Goal: Task Accomplishment & Management: Manage account settings

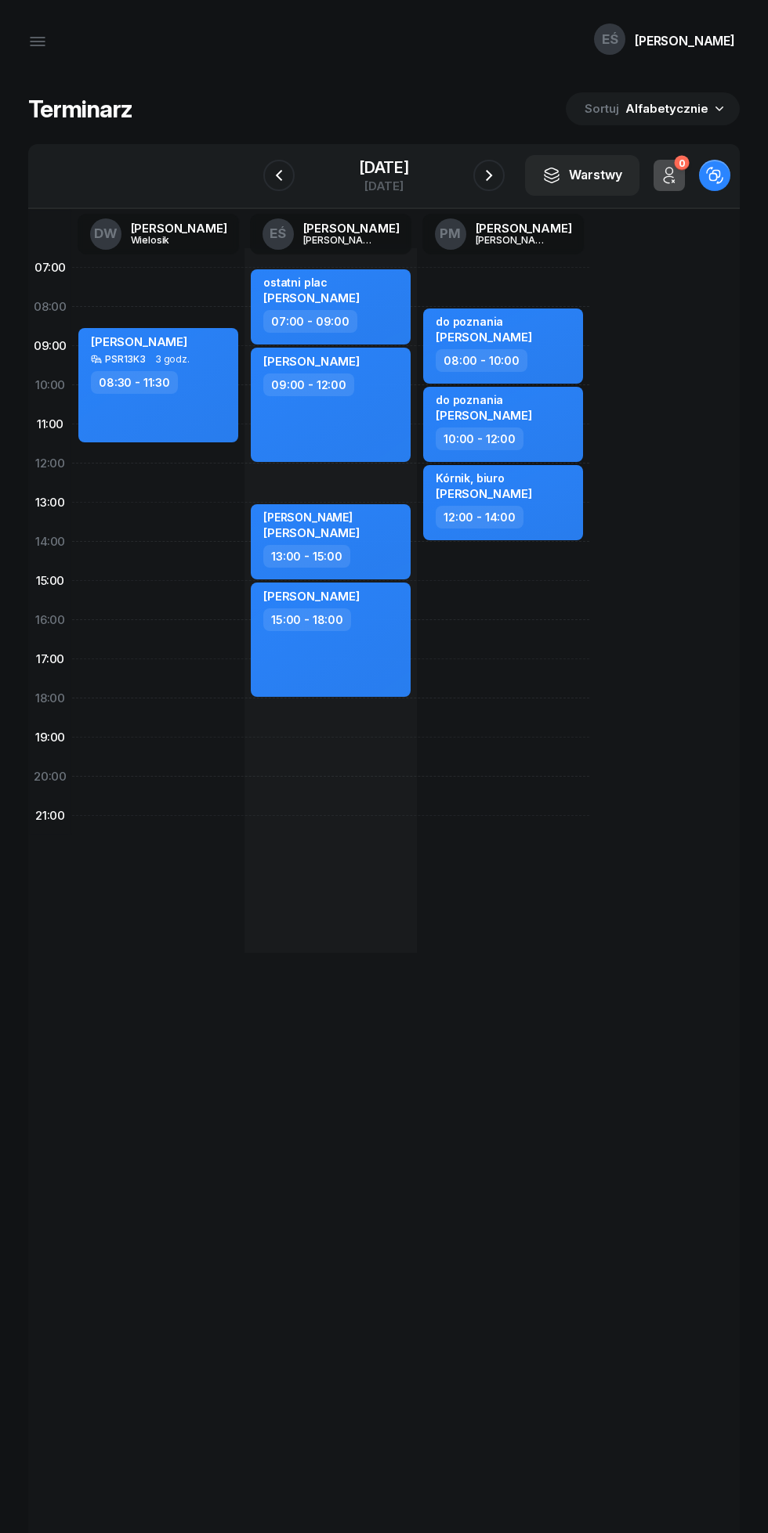
click at [280, 305] on div "ostatni plac [PERSON_NAME]" at bounding box center [311, 293] width 96 height 34
select select "07"
select select "09"
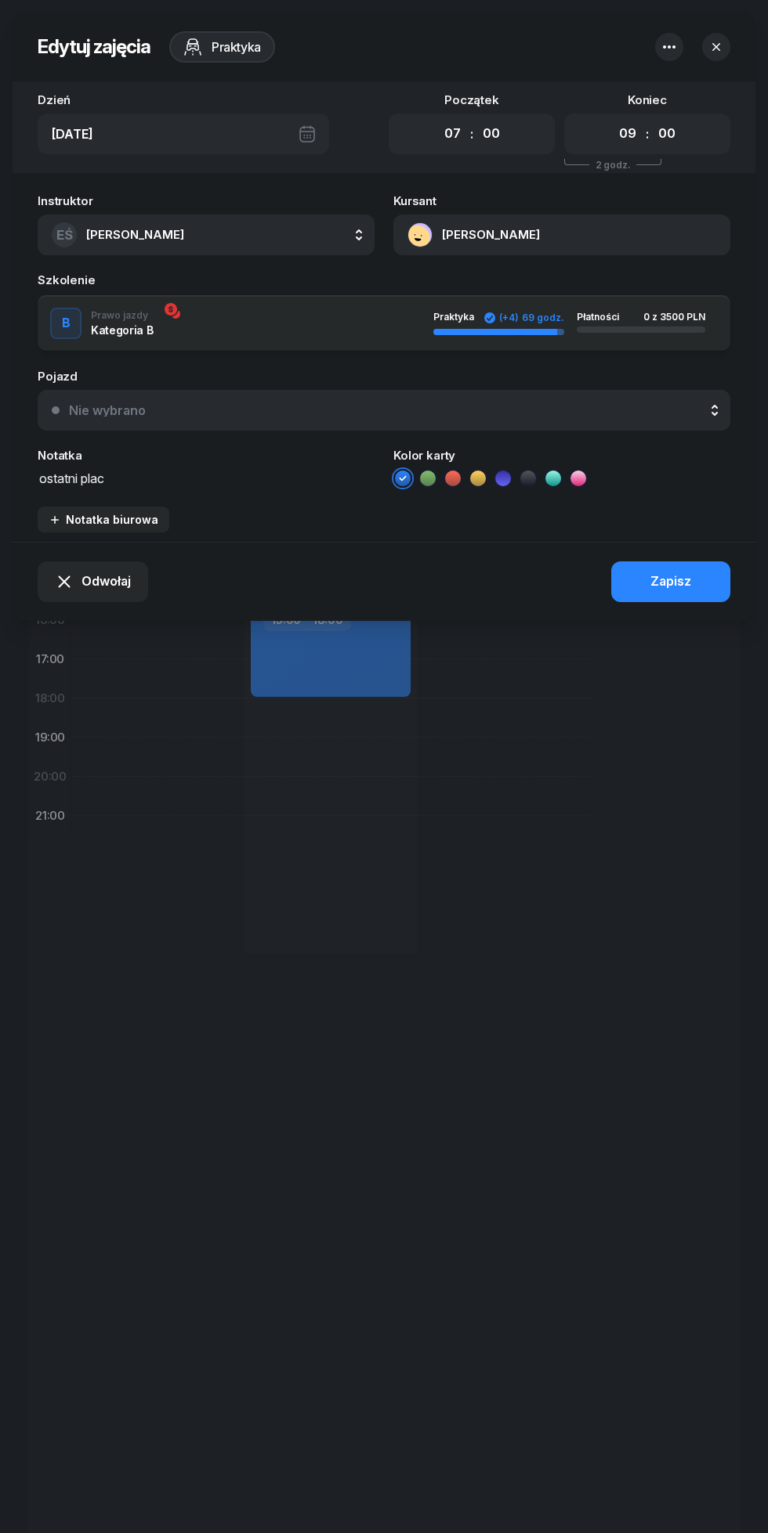
click at [91, 583] on span "Odwołaj" at bounding box center [105, 582] width 49 height 20
click at [67, 490] on div "Kursant odwołał" at bounding box center [83, 489] width 92 height 20
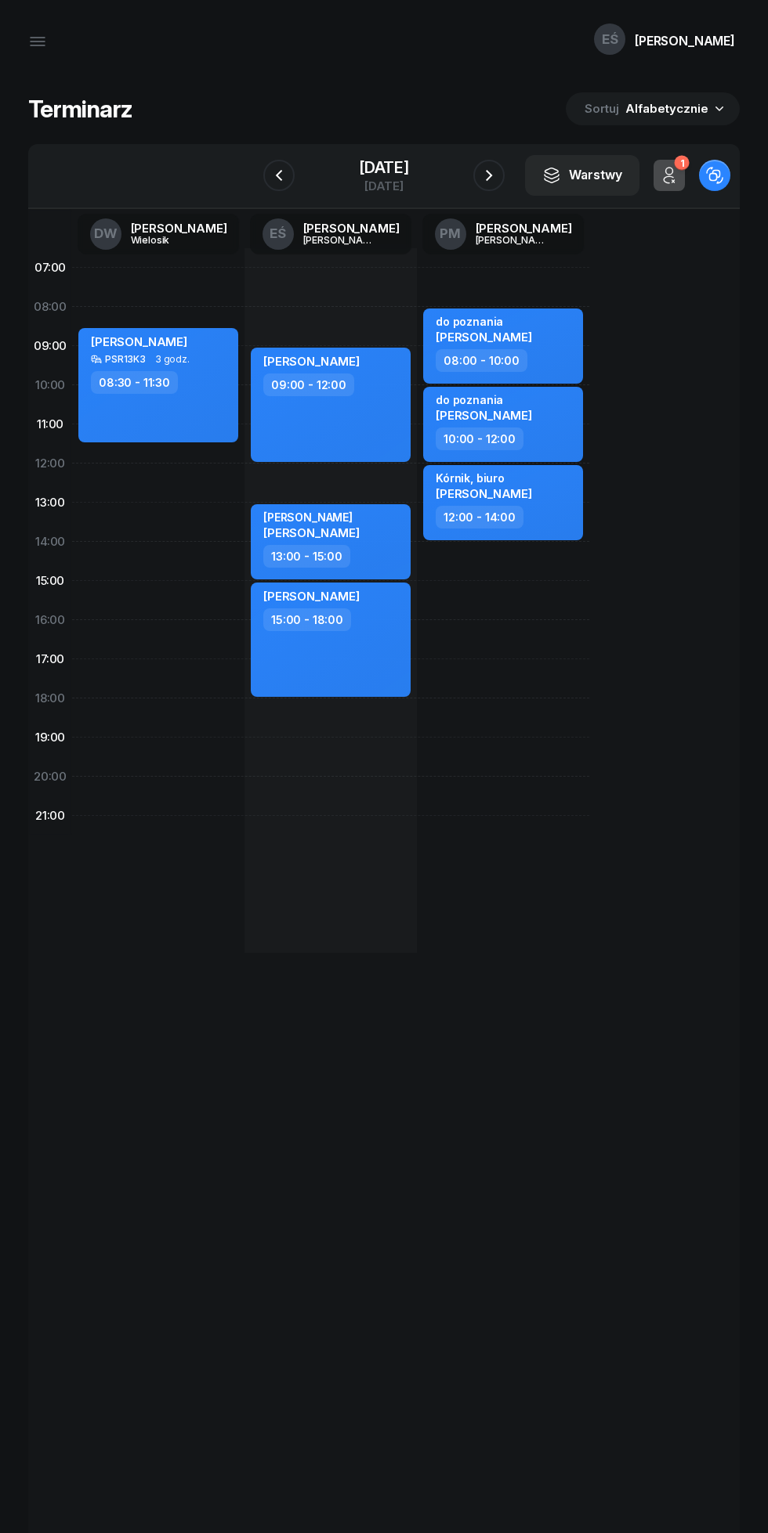
click at [271, 175] on icon "button" at bounding box center [278, 175] width 19 height 19
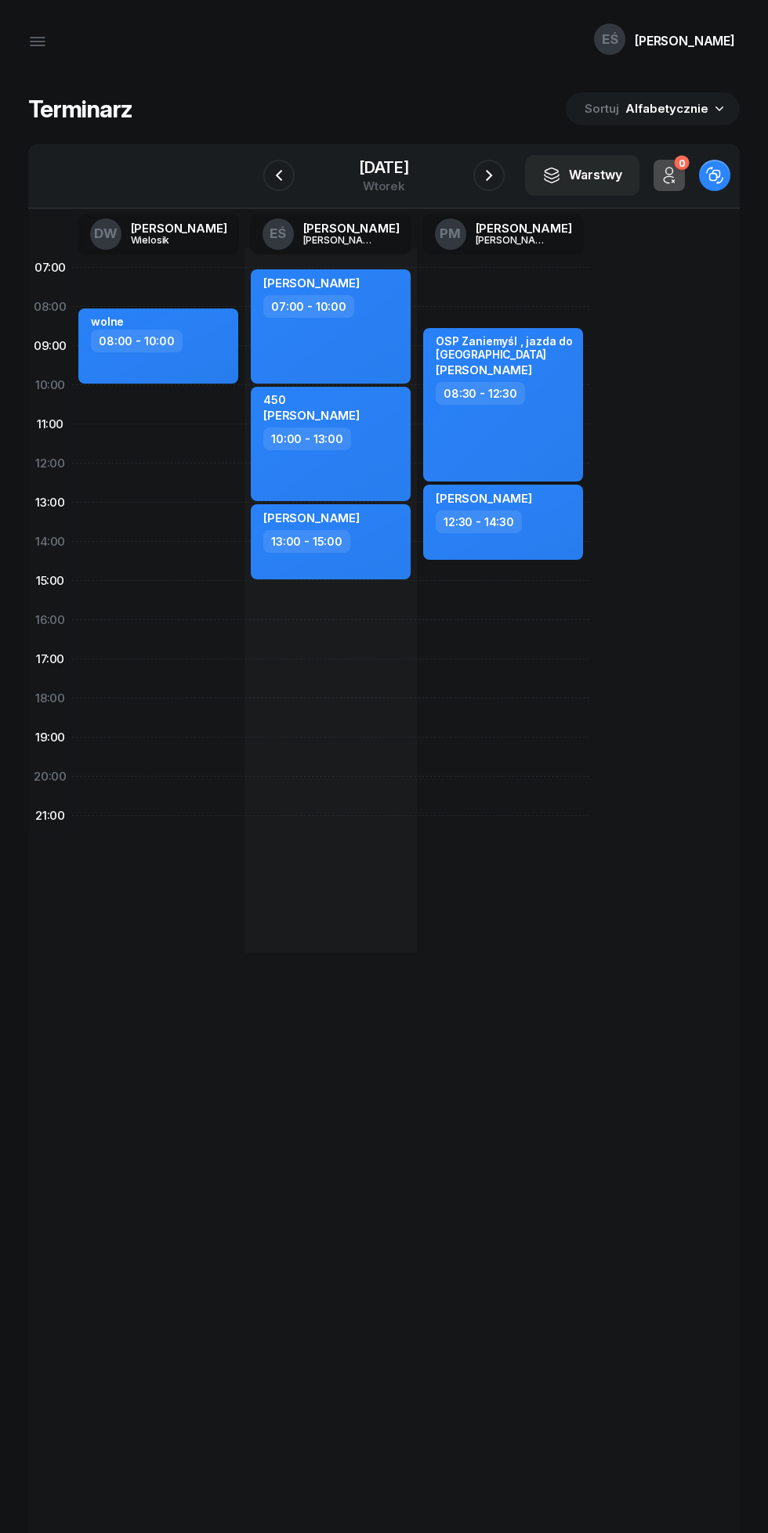
click at [273, 173] on icon "button" at bounding box center [278, 175] width 19 height 19
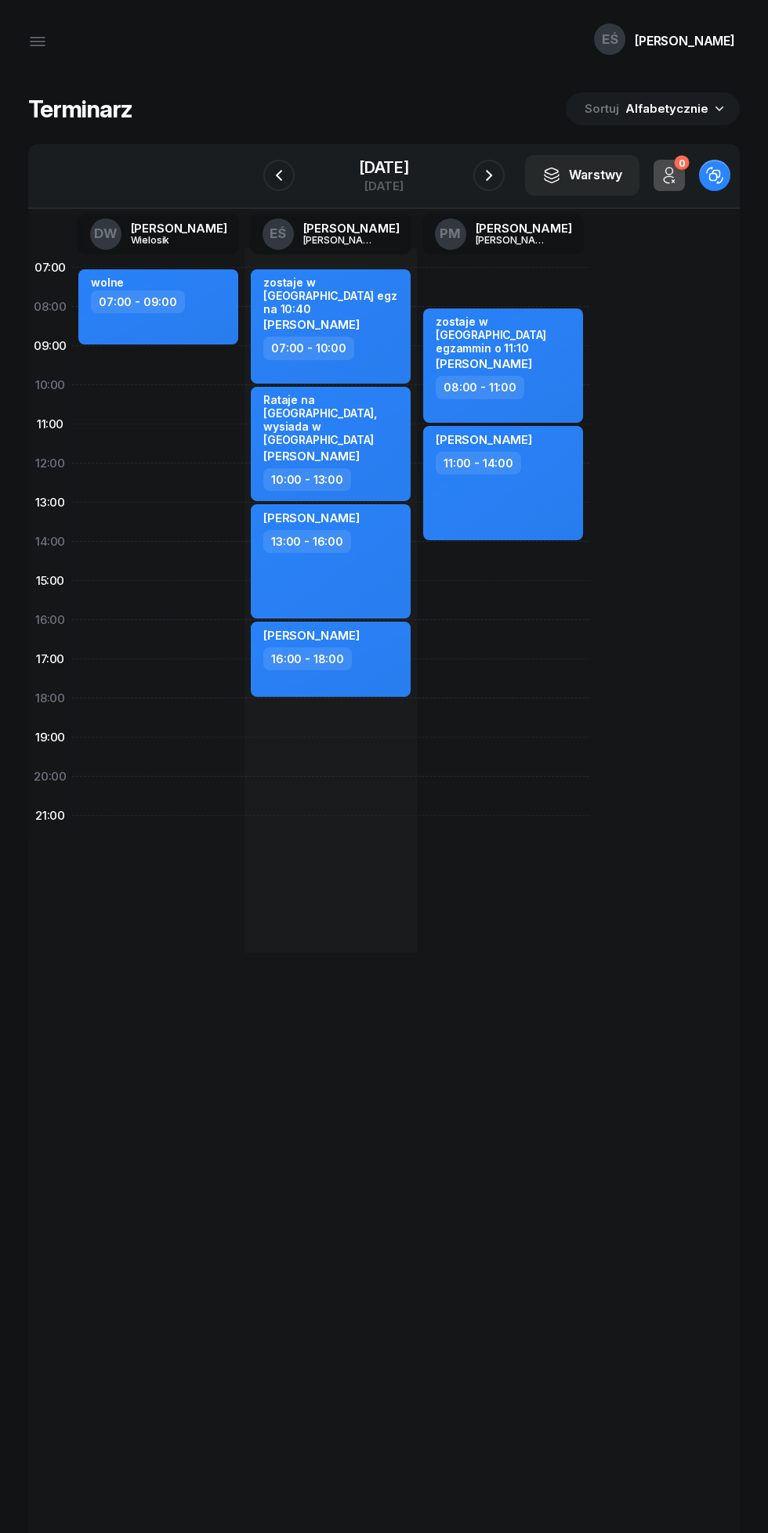
click at [269, 172] on icon "button" at bounding box center [278, 175] width 19 height 19
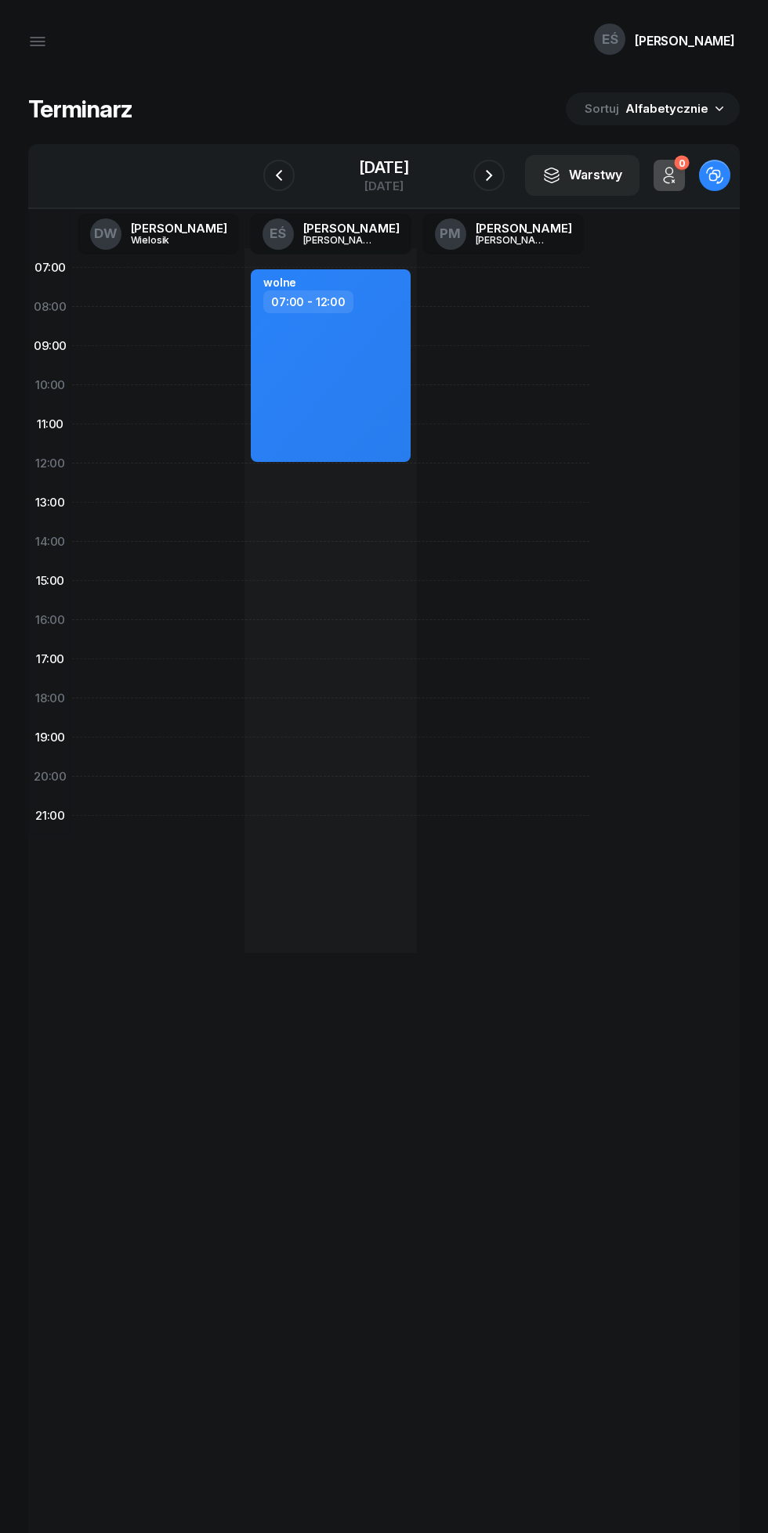
click at [271, 179] on icon "button" at bounding box center [278, 175] width 19 height 19
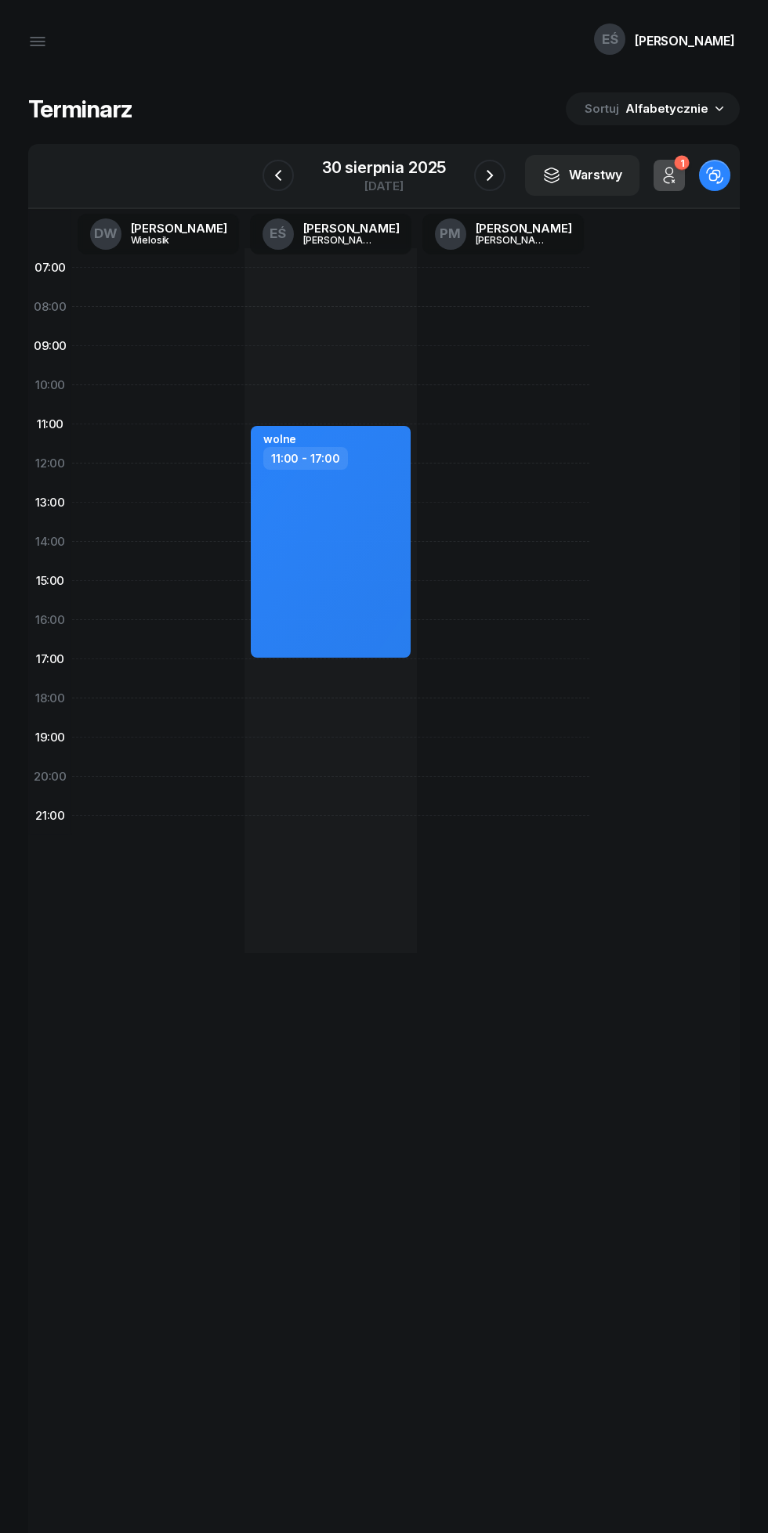
click at [278, 175] on icon "button" at bounding box center [278, 175] width 19 height 19
